Goal: Book appointment/travel/reservation

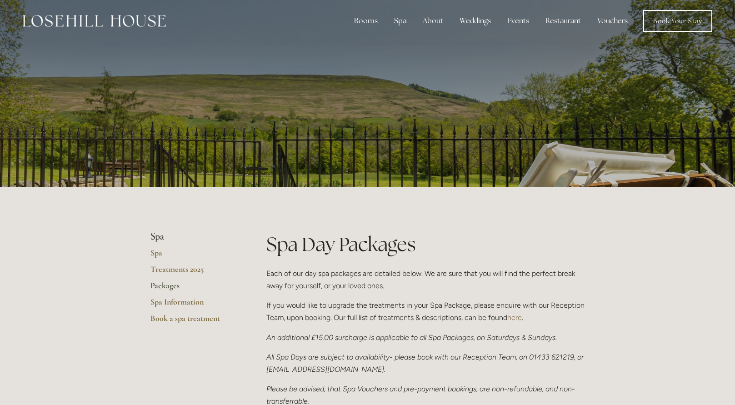
scroll to position [2, 0]
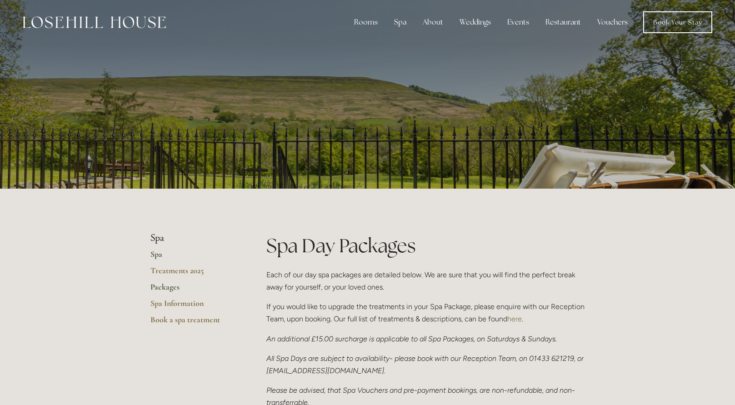
click at [157, 260] on link "Spa" at bounding box center [193, 257] width 87 height 16
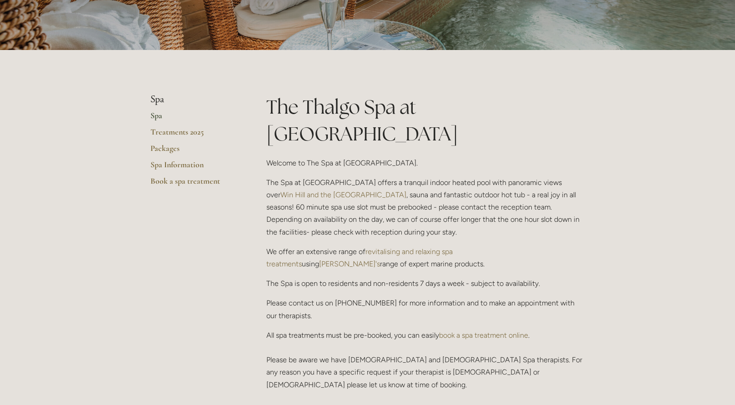
scroll to position [100, 0]
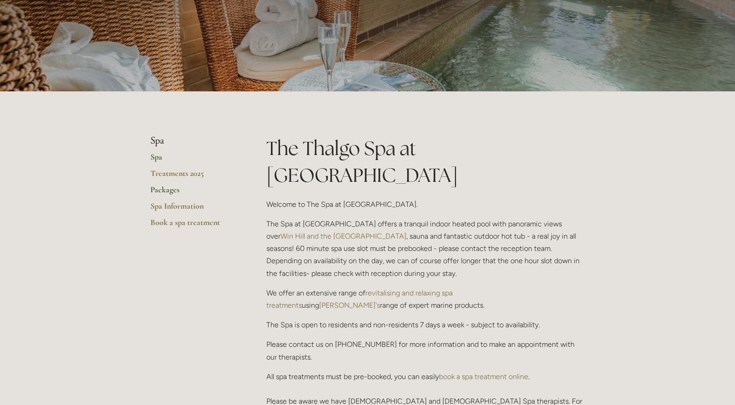
click at [165, 191] on link "Packages" at bounding box center [193, 193] width 87 height 16
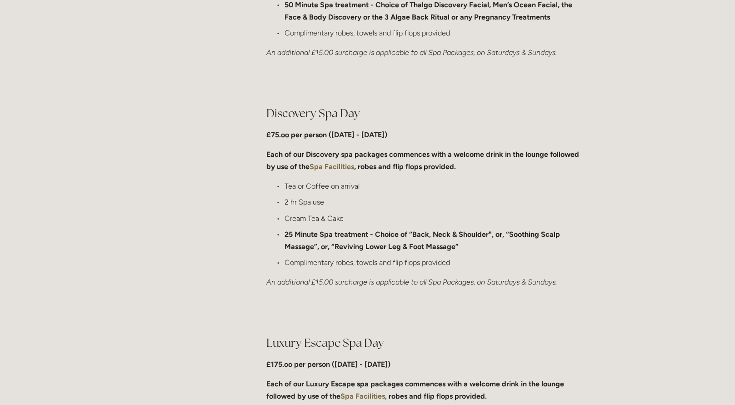
scroll to position [634, 0]
